Goal: Task Accomplishment & Management: Use online tool/utility

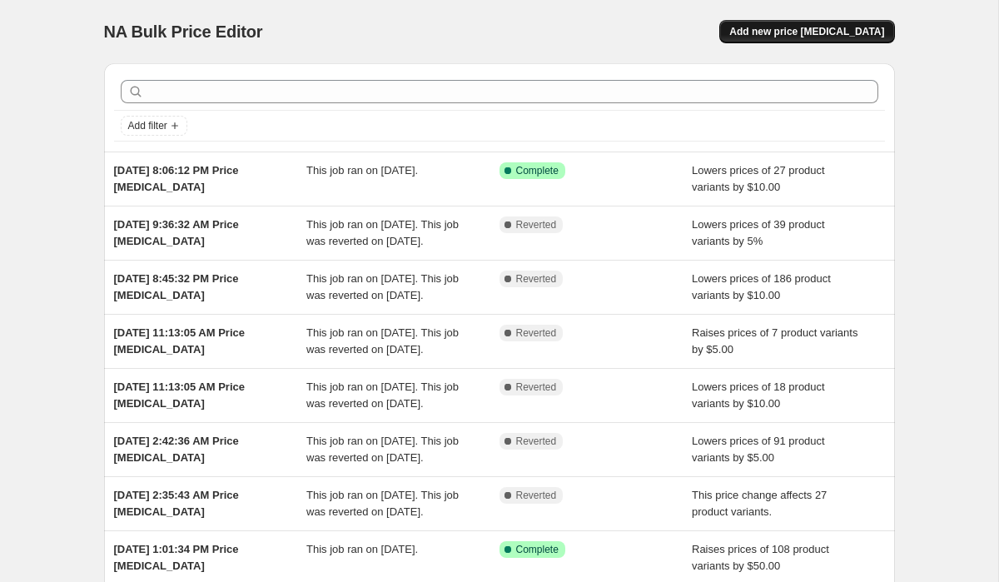
click at [790, 31] on span "Add new price [MEDICAL_DATA]" at bounding box center [807, 31] width 155 height 13
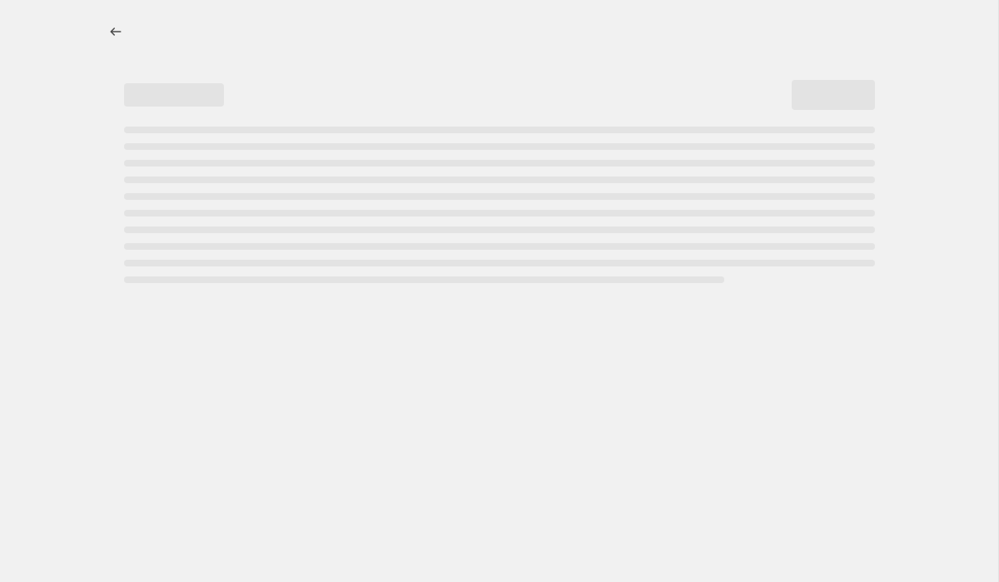
select select "percentage"
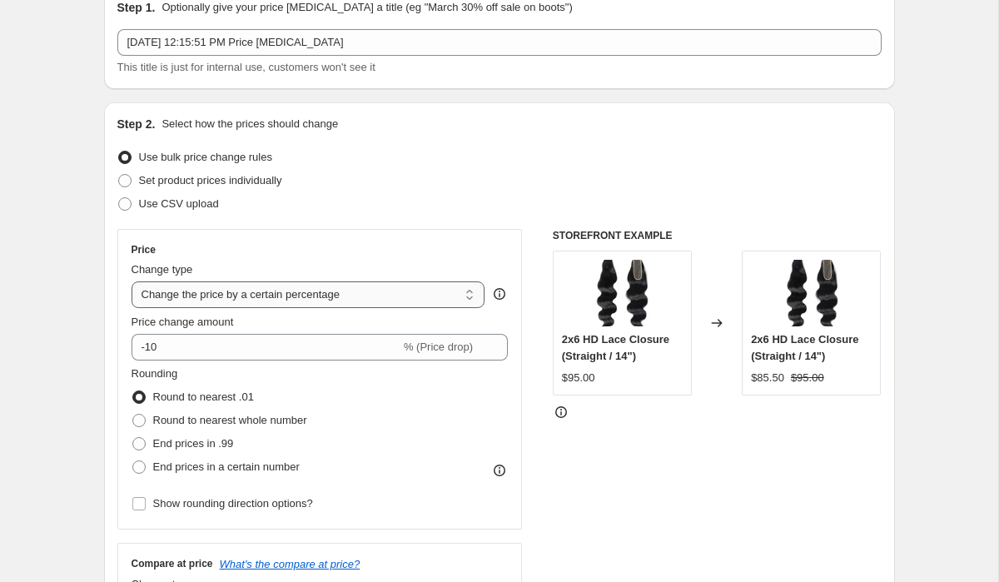
scroll to position [85, 0]
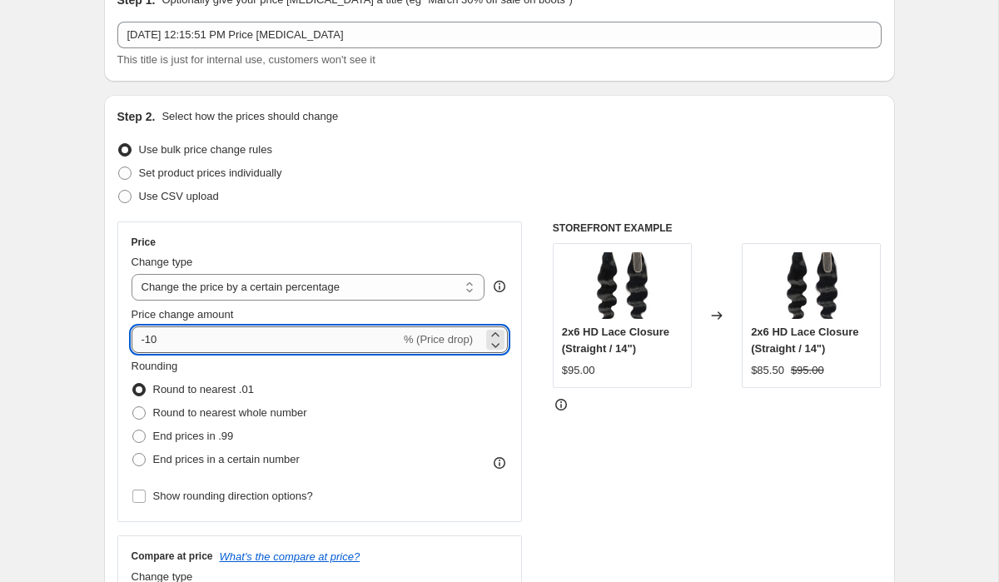
click at [212, 331] on input "-10" at bounding box center [266, 339] width 269 height 27
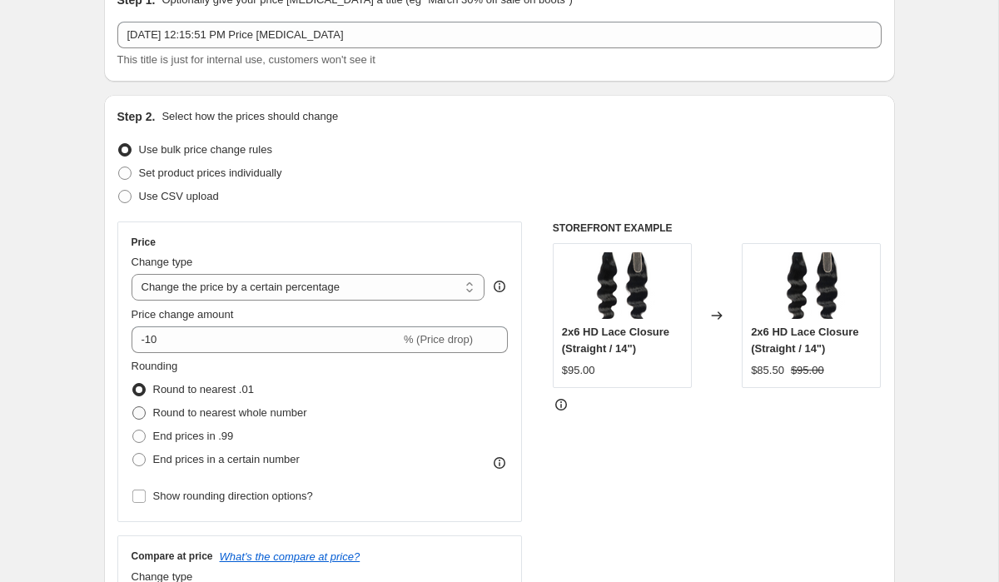
click at [204, 414] on span "Round to nearest whole number" at bounding box center [230, 412] width 154 height 12
click at [133, 407] on input "Round to nearest whole number" at bounding box center [132, 406] width 1 height 1
radio input "true"
click at [204, 279] on select "Change the price to a certain amount Change the price by a certain amount Chang…" at bounding box center [309, 287] width 354 height 27
select select "by"
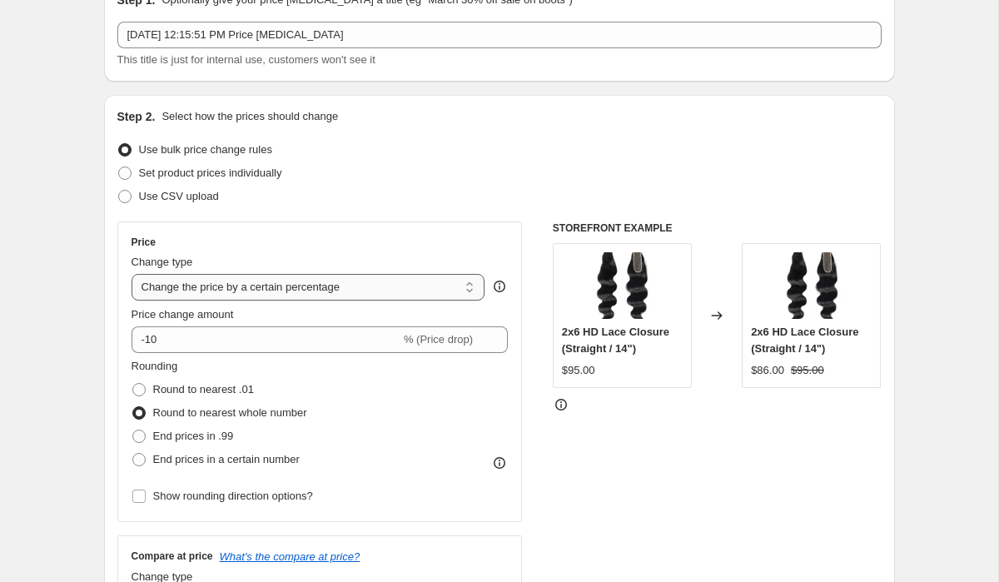
click at [132, 274] on select "Change the price to a certain amount Change the price by a certain amount Chang…" at bounding box center [309, 287] width 354 height 27
type input "-10.00"
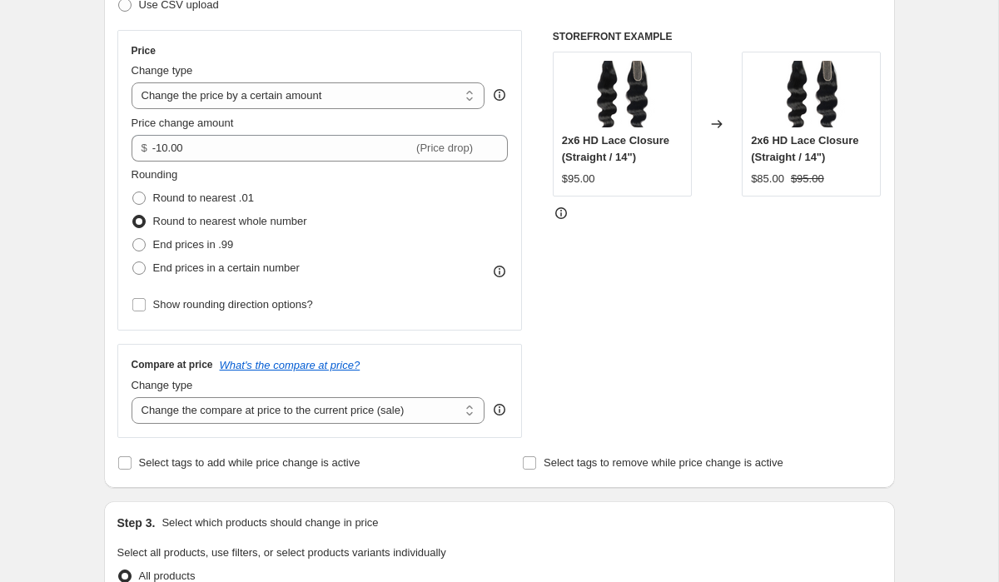
scroll to position [282, 0]
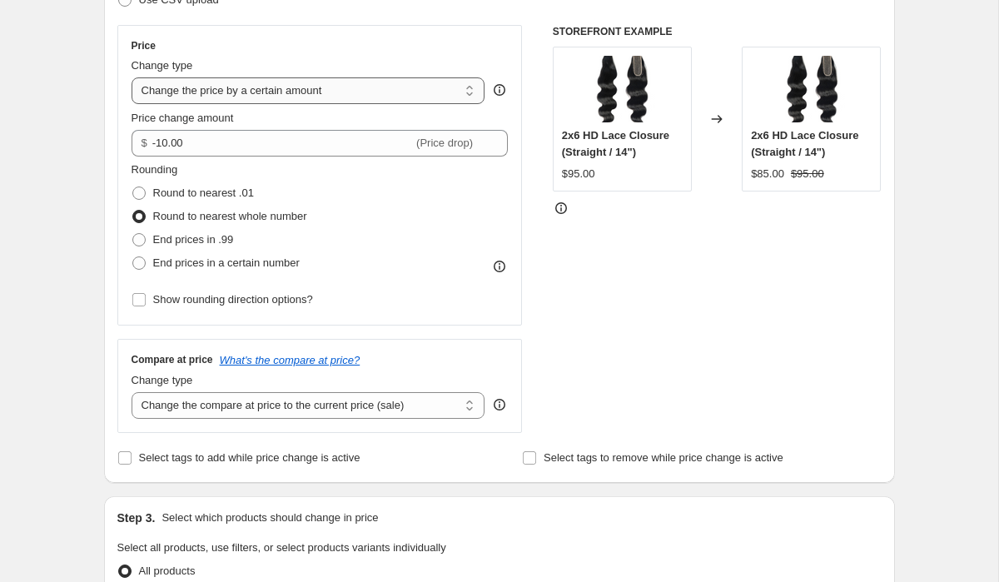
click at [234, 92] on select "Change the price to a certain amount Change the price by a certain amount Chang…" at bounding box center [309, 90] width 354 height 27
select select "percentage"
click at [132, 77] on select "Change the price to a certain amount Change the price by a certain amount Chang…" at bounding box center [309, 90] width 354 height 27
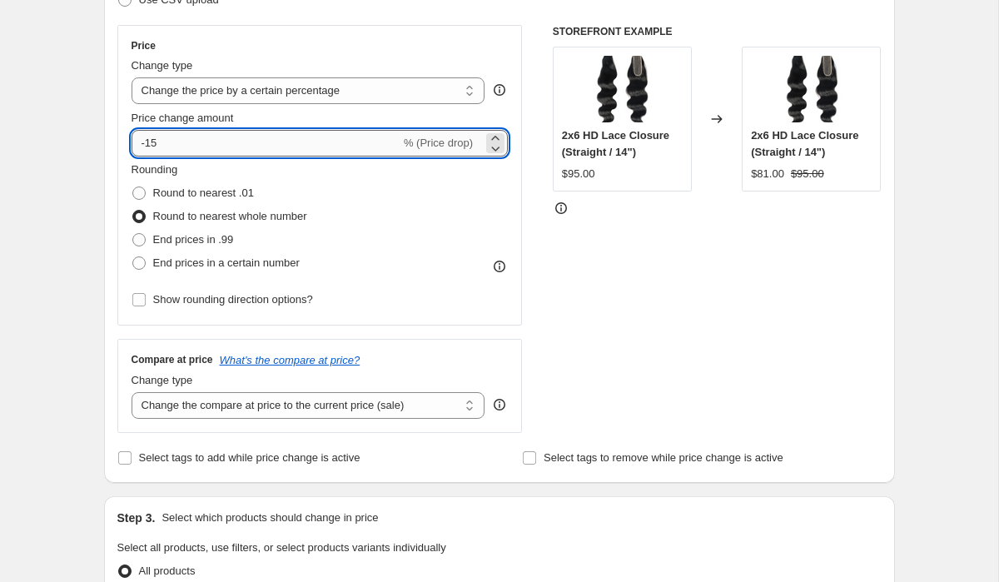
click at [202, 138] on input "-15" at bounding box center [266, 143] width 269 height 27
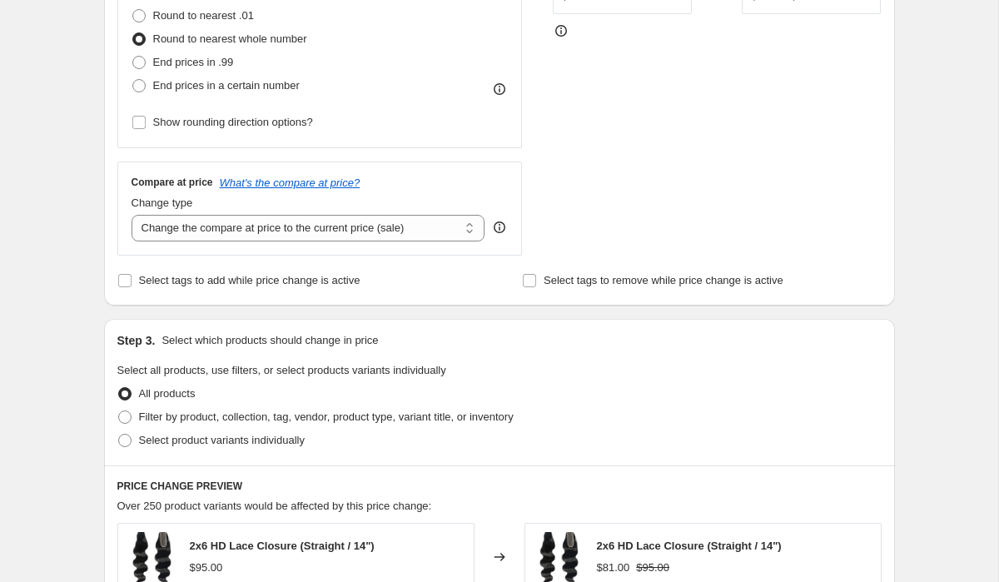
scroll to position [507, 0]
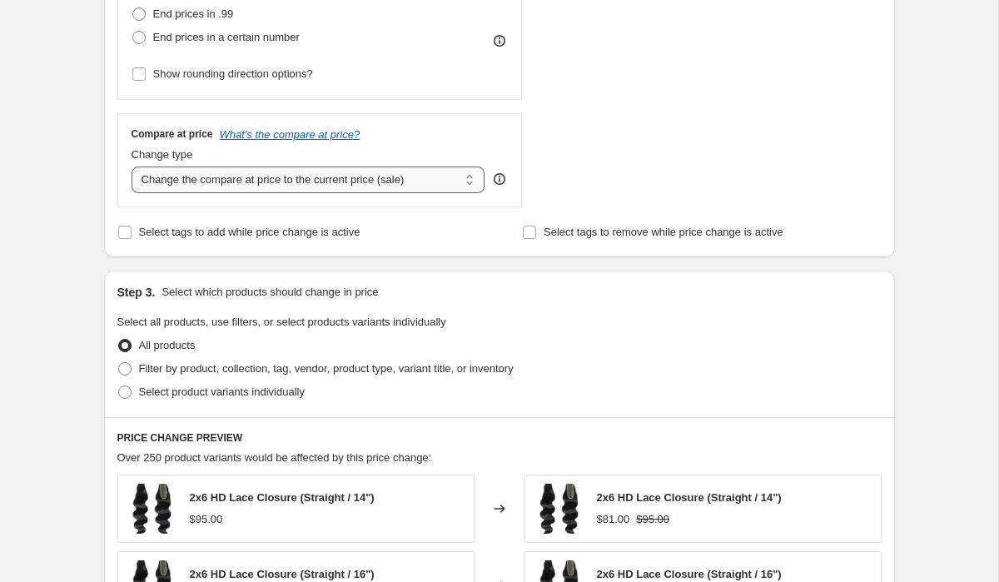
type input "-10"
click at [249, 181] on select "Change the compare at price to the current price (sale) Change the compare at p…" at bounding box center [309, 180] width 354 height 27
select select "percentage"
click at [132, 167] on select "Change the compare at price to the current price (sale) Change the compare at p…" at bounding box center [309, 180] width 354 height 27
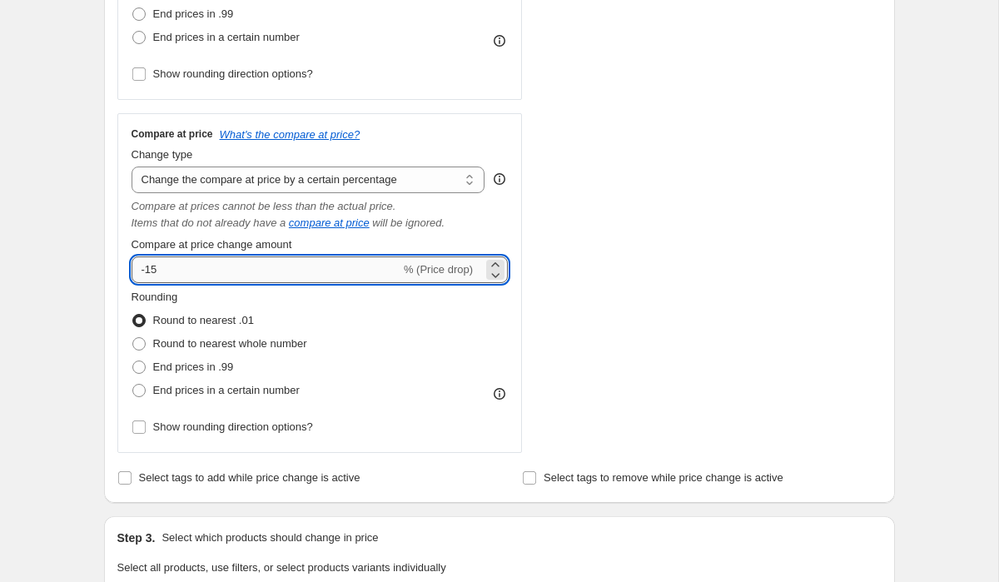
click at [186, 267] on input "-15" at bounding box center [266, 270] width 269 height 27
click at [177, 350] on span "Round to nearest whole number" at bounding box center [230, 343] width 154 height 12
click at [133, 338] on input "Round to nearest whole number" at bounding box center [132, 337] width 1 height 1
radio input "true"
click at [163, 274] on input "-15" at bounding box center [266, 270] width 269 height 27
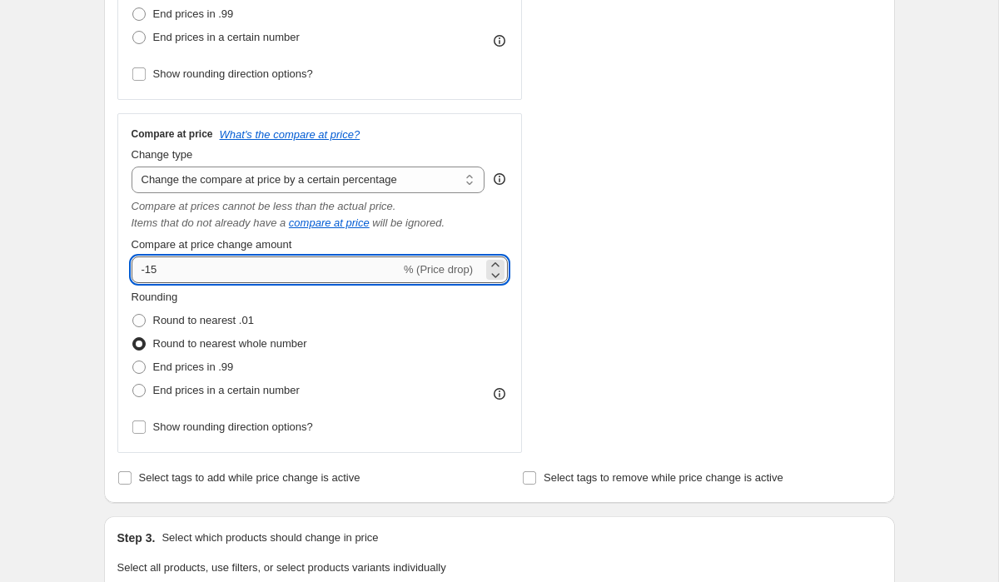
click at [163, 274] on input "-15" at bounding box center [266, 270] width 269 height 27
type input "6"
type input "5"
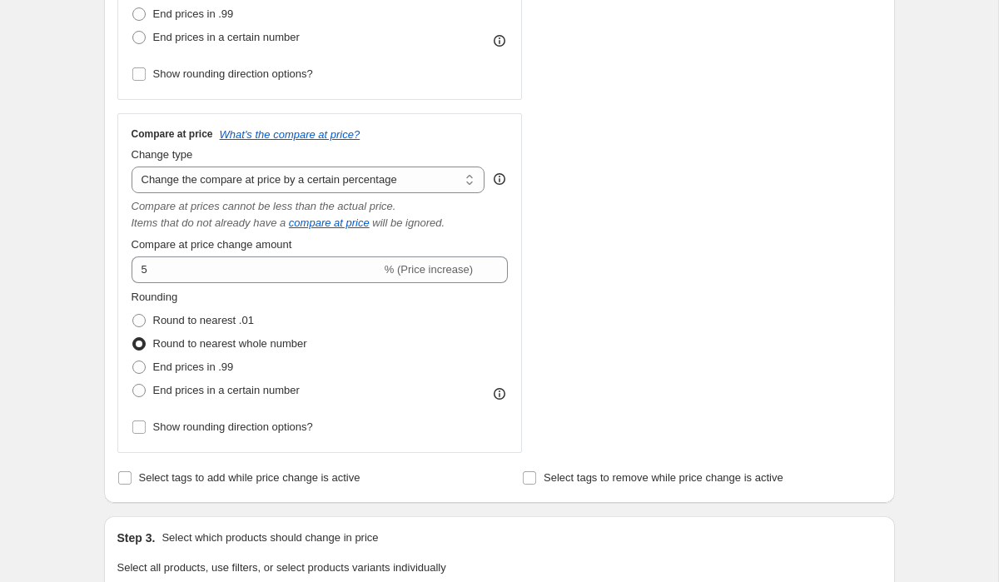
click at [727, 331] on div "STOREFRONT EXAMPLE 2x6 HD Lace Closure (Straight / 14") $95.00 Changed to 2x6 H…" at bounding box center [717, 126] width 329 height 654
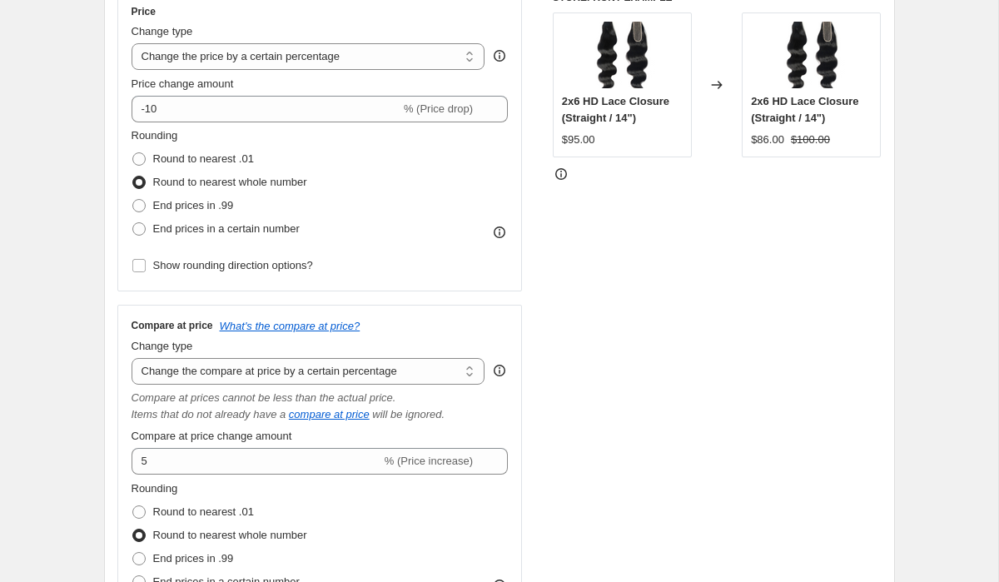
scroll to position [317, 0]
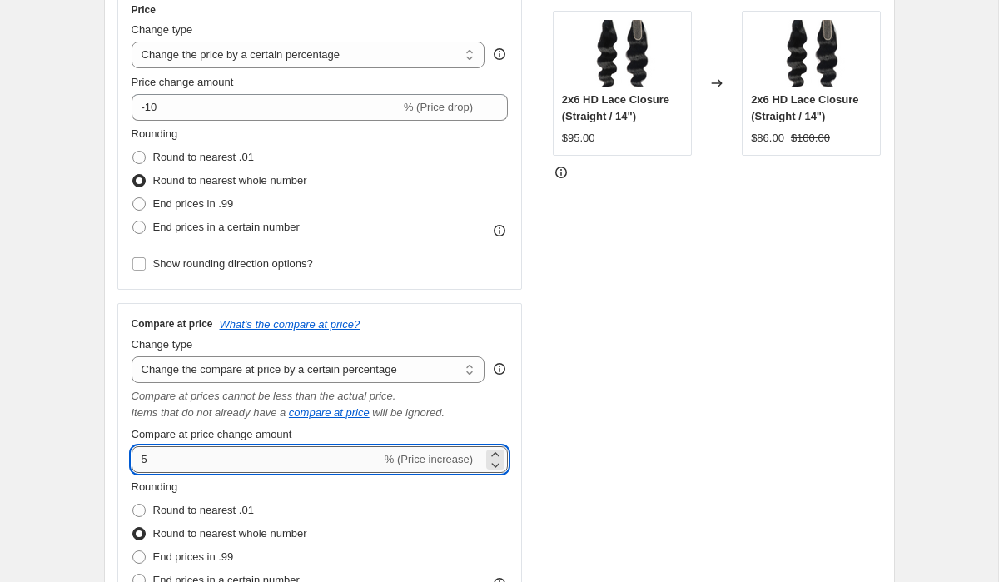
click at [288, 457] on input "5" at bounding box center [257, 459] width 250 height 27
type input "10"
click at [576, 467] on div "STOREFRONT EXAMPLE 2x6 HD Lace Closure (Straight / 14") $95.00 Changed to 2x6 H…" at bounding box center [717, 316] width 329 height 654
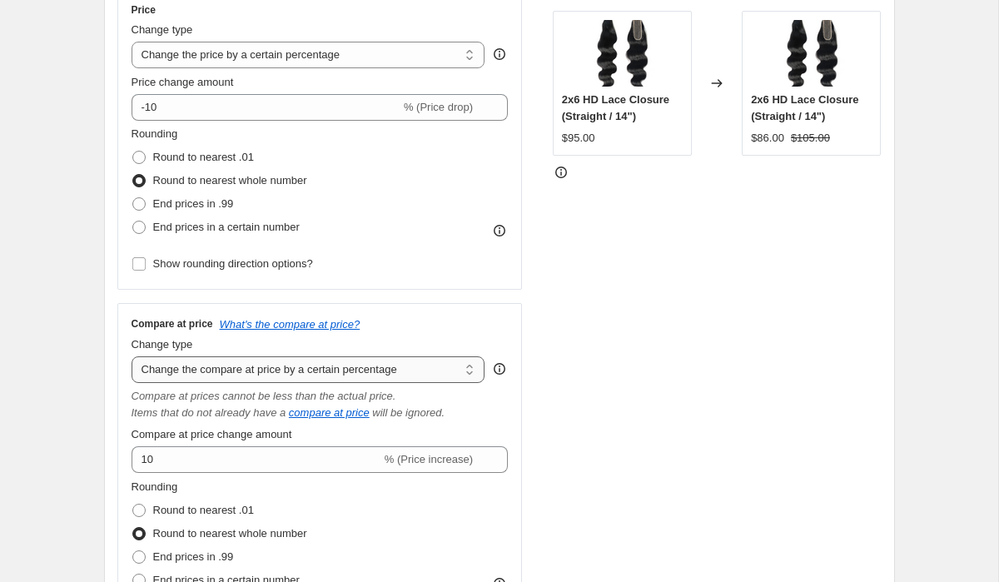
click at [415, 372] on select "Change the compare at price to the current price (sale) Change the compare at p…" at bounding box center [309, 369] width 354 height 27
select select "ep"
click at [132, 356] on select "Change the compare at price to the current price (sale) Change the compare at p…" at bounding box center [309, 369] width 354 height 27
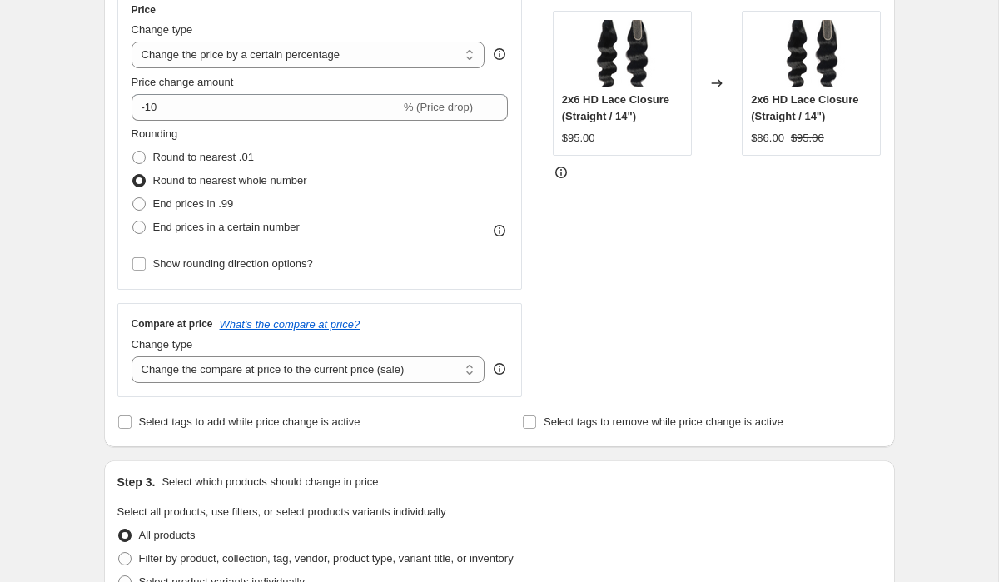
click at [219, 120] on div "Price Change type Change the price to a certain amount Change the price by a ce…" at bounding box center [320, 139] width 377 height 272
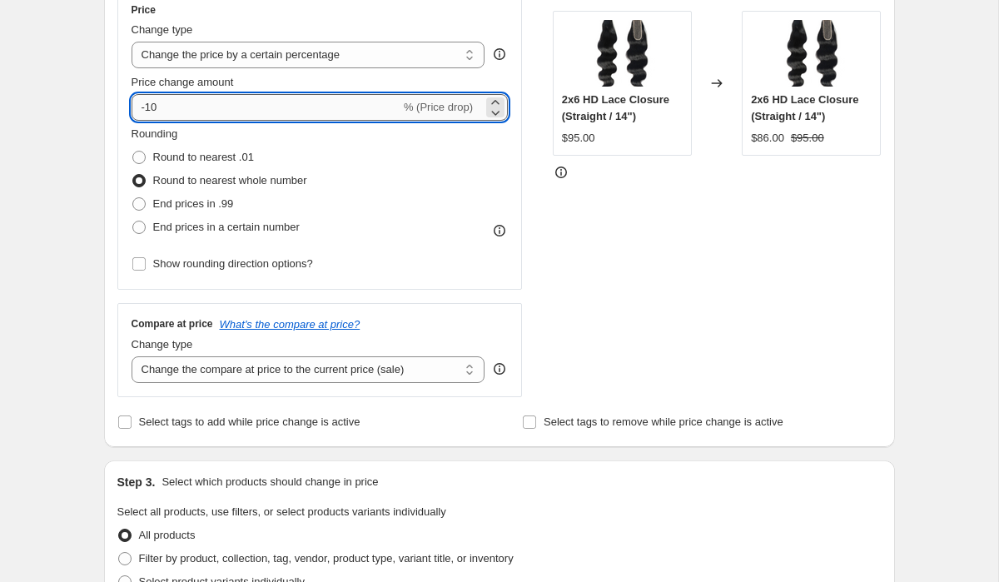
click at [219, 118] on input "-10" at bounding box center [266, 107] width 269 height 27
type input "-1"
type input "-7"
click at [629, 223] on div "STOREFRONT EXAMPLE 2x6 HD Lace Closure (Straight / 14") $95.00 Changed to 2x6 H…" at bounding box center [717, 193] width 329 height 408
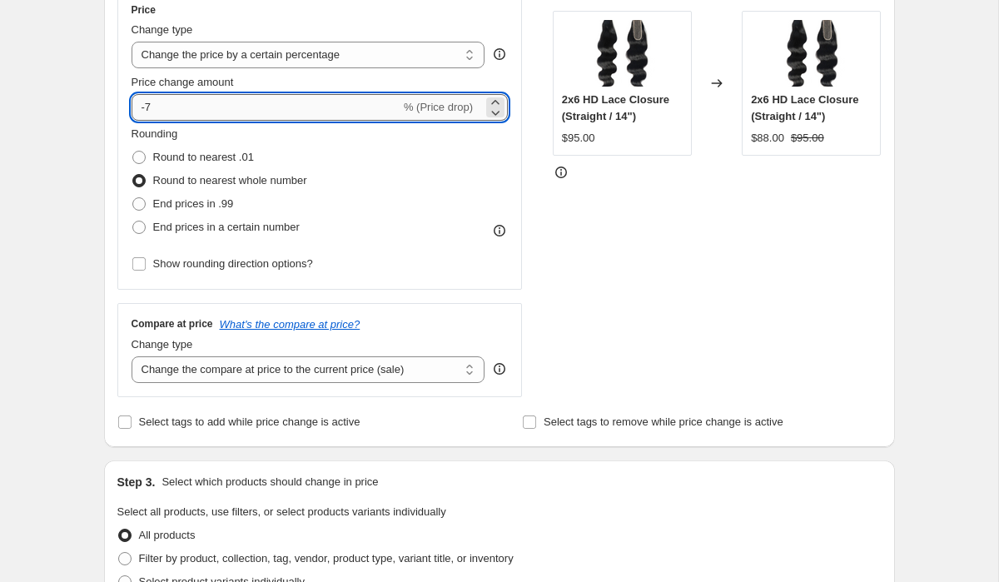
click at [202, 102] on input "-7" at bounding box center [266, 107] width 269 height 27
click at [200, 48] on select "Change the price to a certain amount Change the price by a certain amount Chang…" at bounding box center [309, 55] width 354 height 27
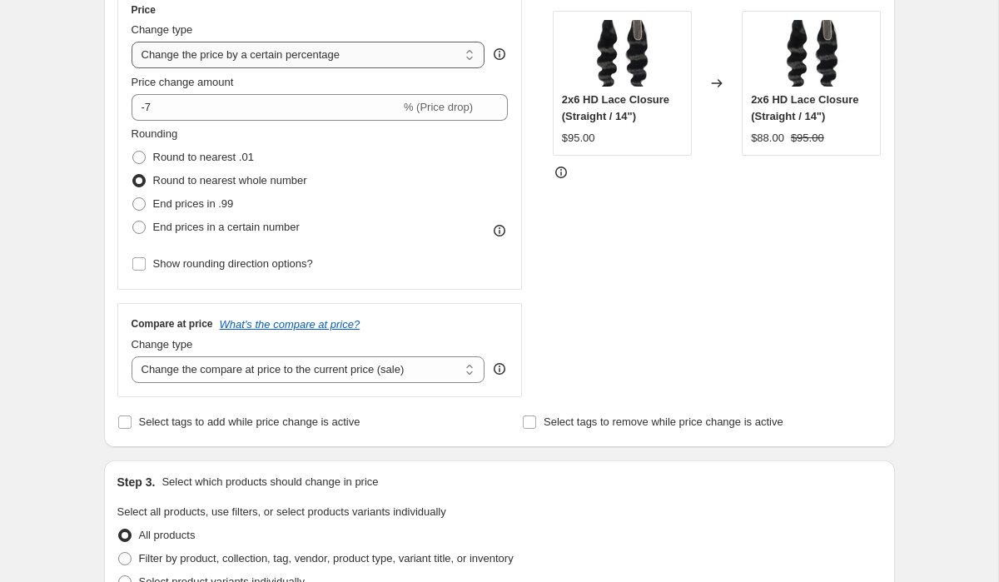
select select "by"
click at [132, 42] on select "Change the price to a certain amount Change the price by a certain amount Chang…" at bounding box center [309, 55] width 354 height 27
type input "-10.00"
